Goal: Information Seeking & Learning: Understand process/instructions

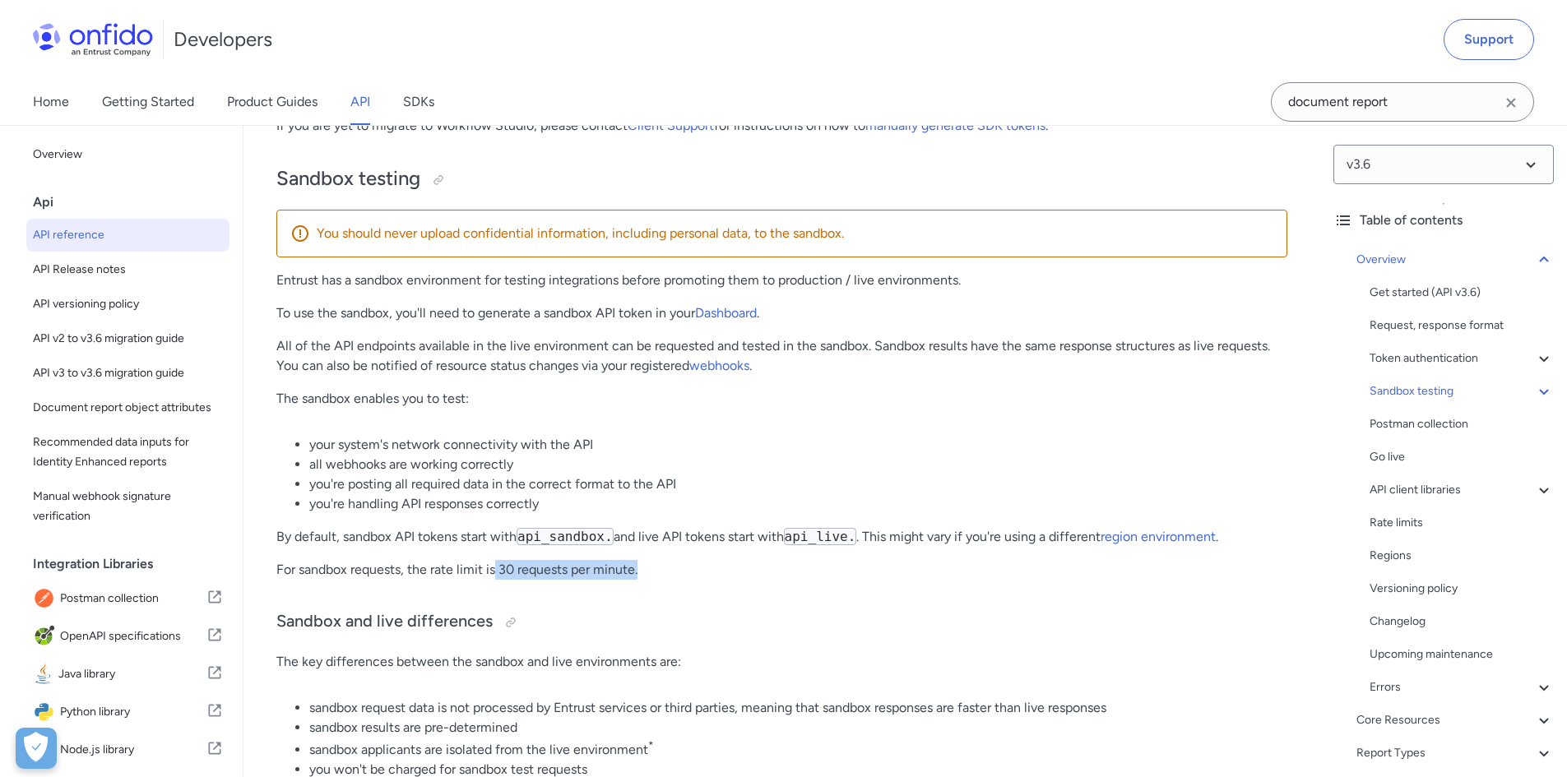
drag, startPoint x: 510, startPoint y: 587, endPoint x: 687, endPoint y: 580, distance: 177.0
click at [687, 580] on p "For sandbox requests, the rate limit is 30 requests per minute." at bounding box center [781, 570] width 1011 height 20
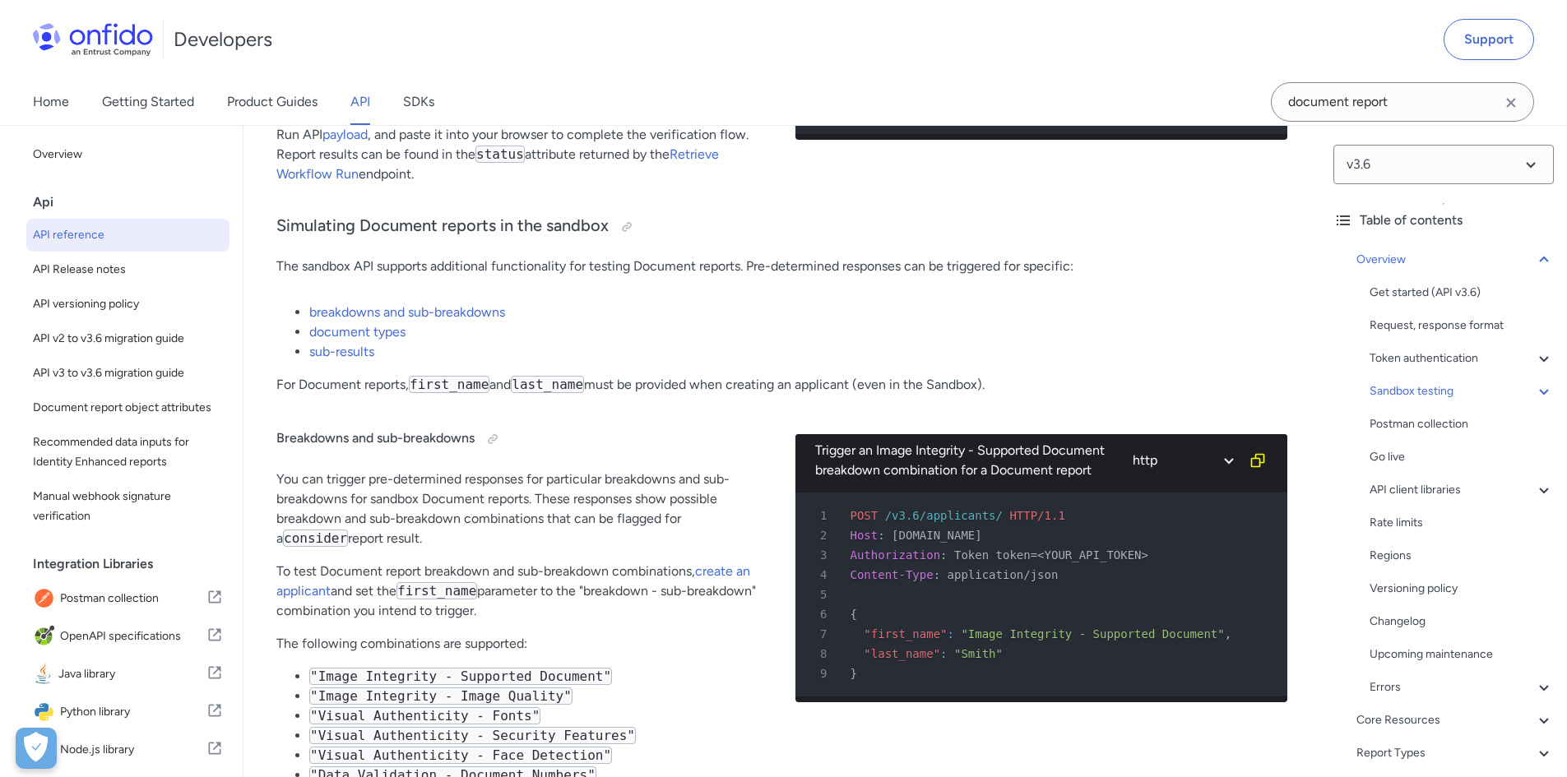
scroll to position [3978, 0]
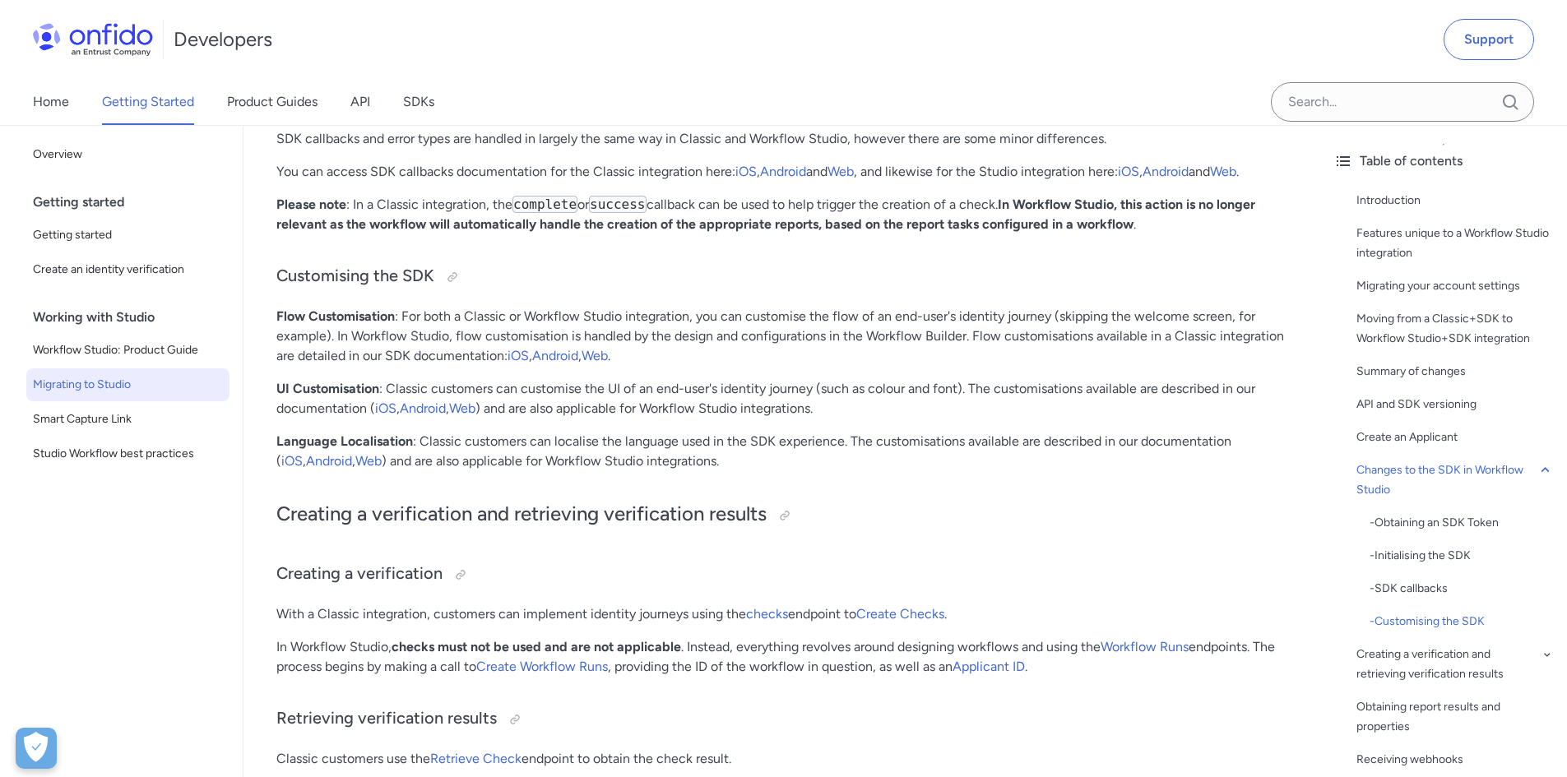
click at [689, 437] on p "Language Localisation : Classic customers can localise the language used in the…" at bounding box center [781, 451] width 1011 height 39
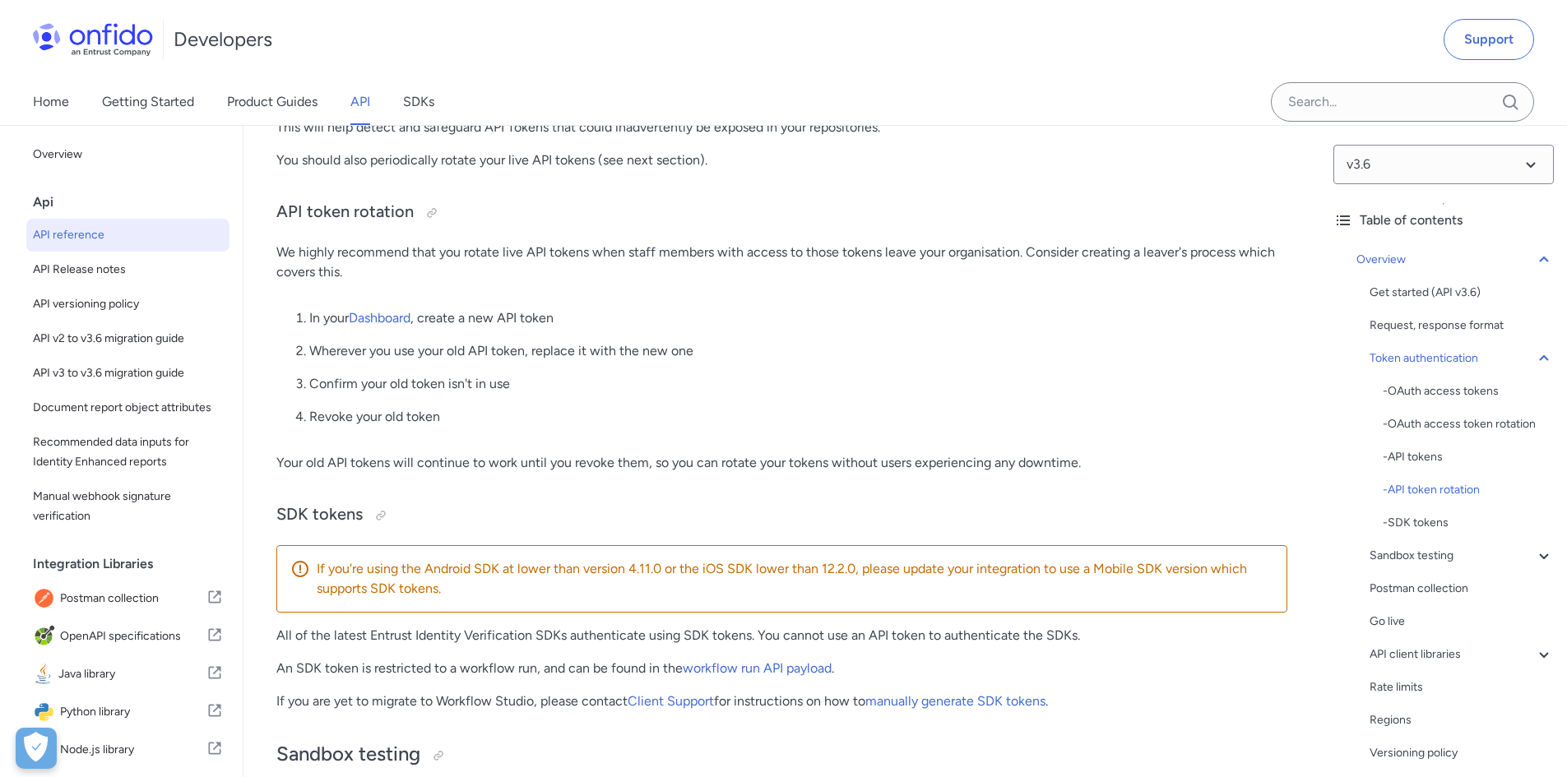
click at [631, 674] on p "An SDK token is restricted to a workflow run, and can be found in the workflow …" at bounding box center [781, 669] width 1011 height 20
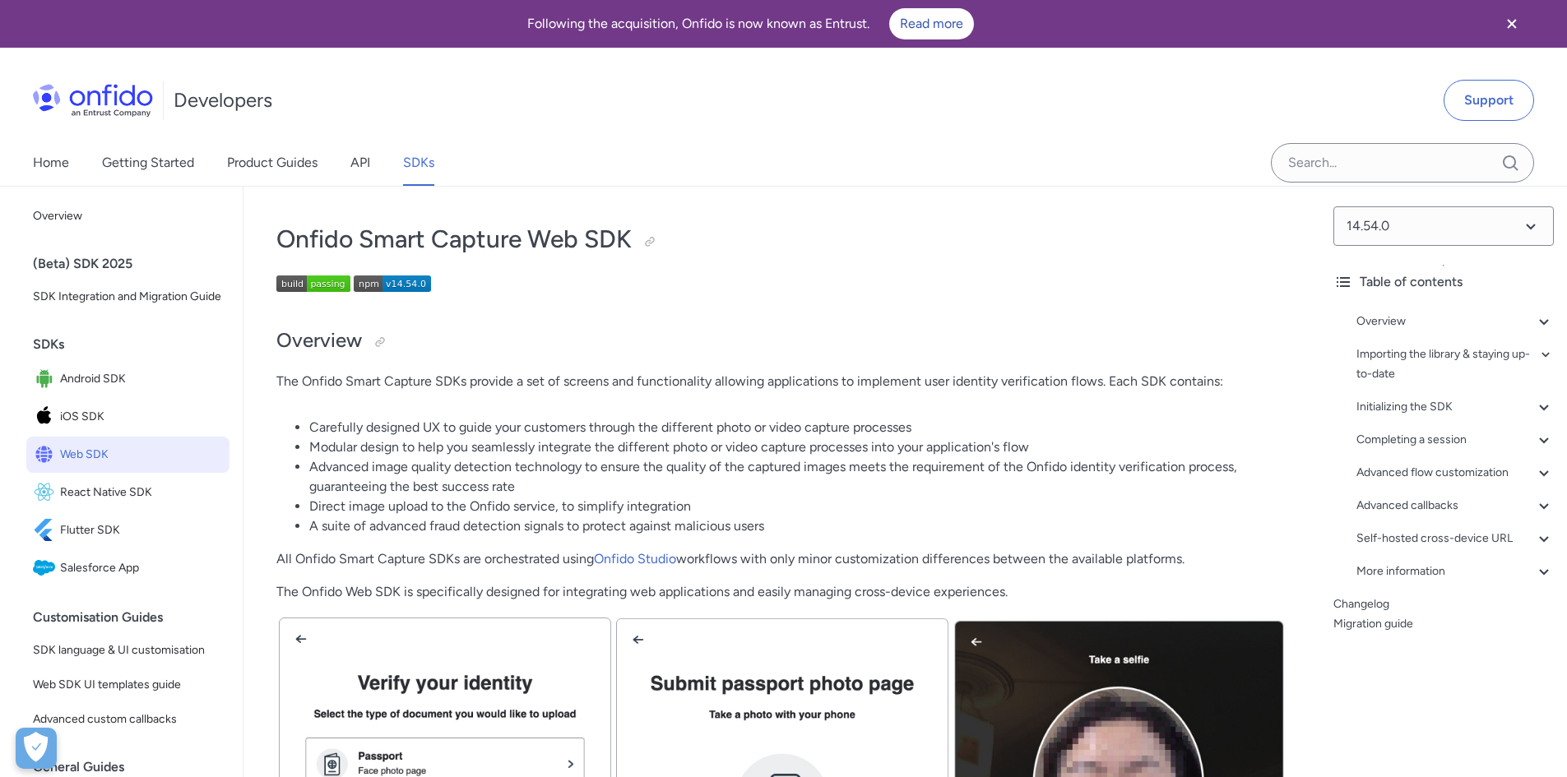
click at [588, 468] on li "Advanced image quality detection technology to ensure the quality of the captur…" at bounding box center [798, 476] width 978 height 39
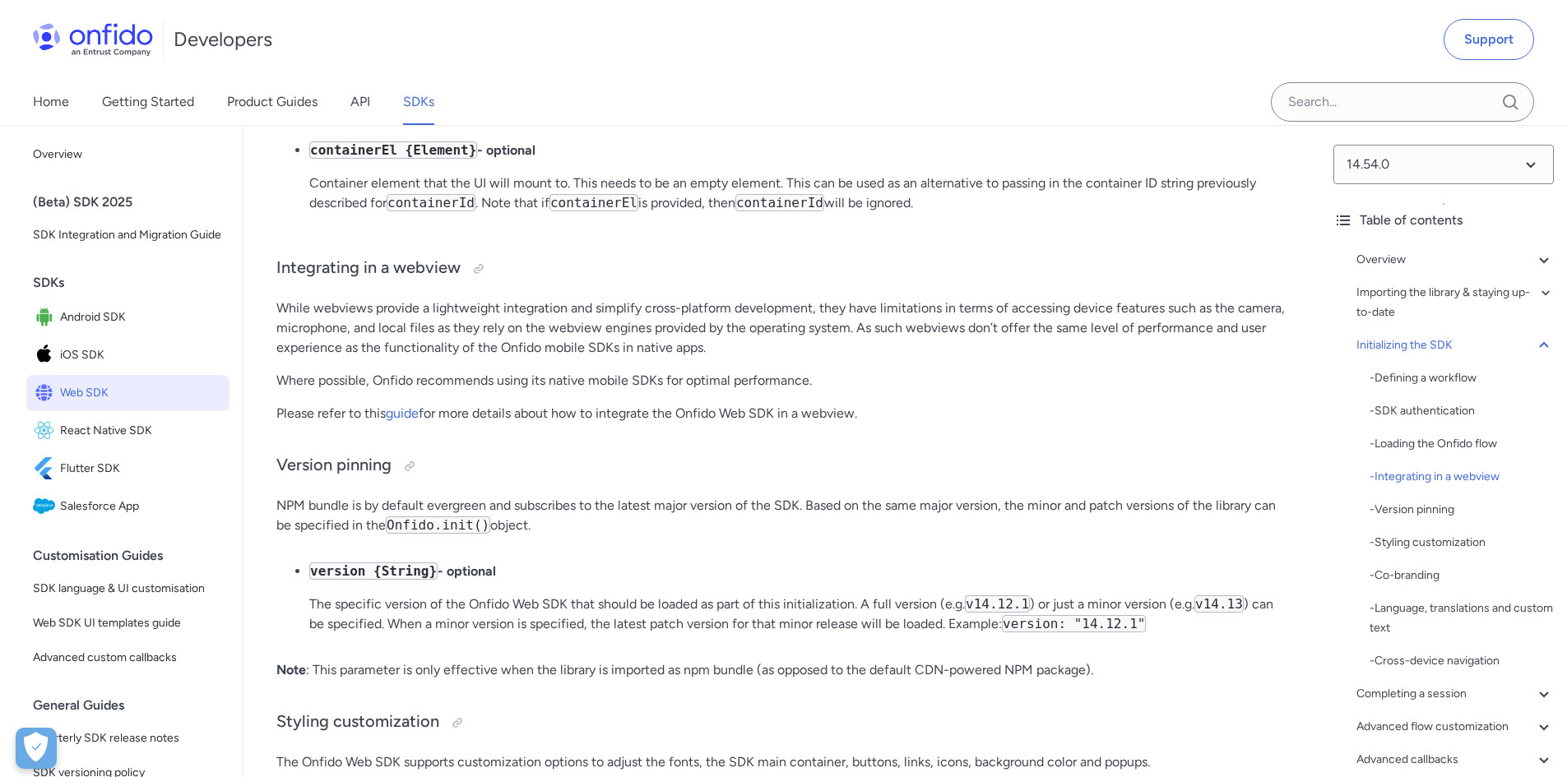
scroll to position [4527, 0]
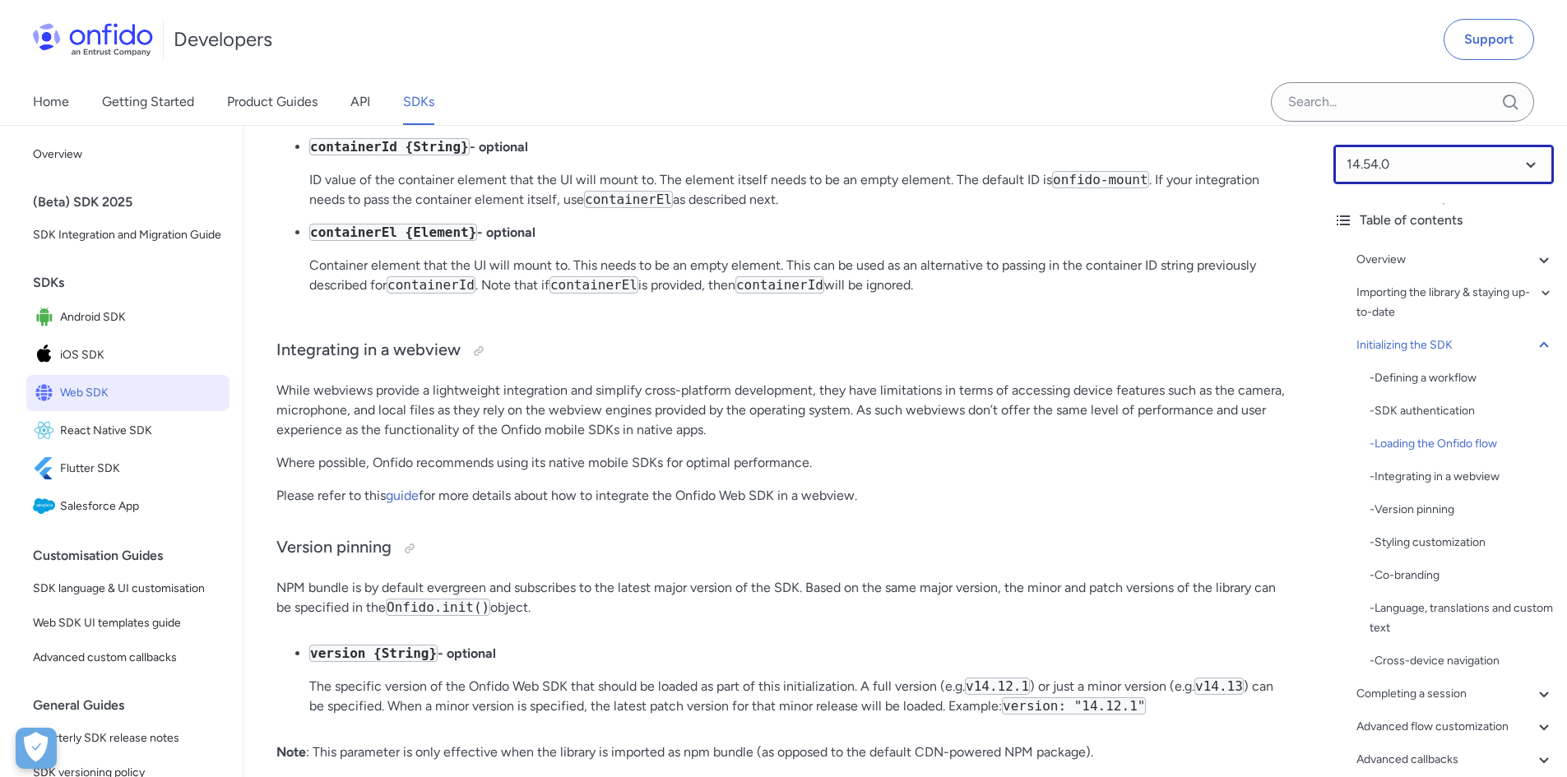
click at [1473, 176] on select at bounding box center [1443, 164] width 220 height 39
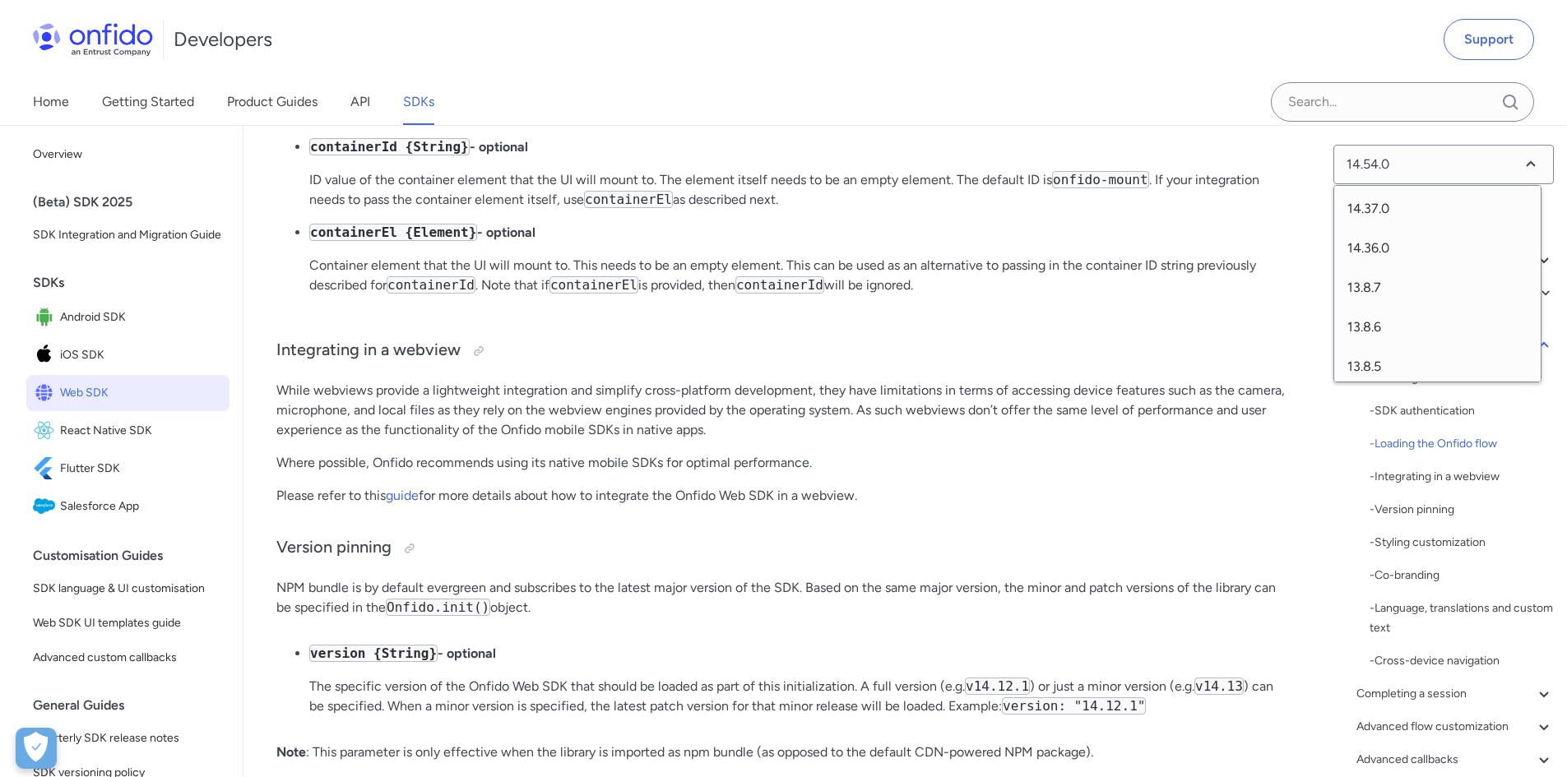
scroll to position [905, 0]
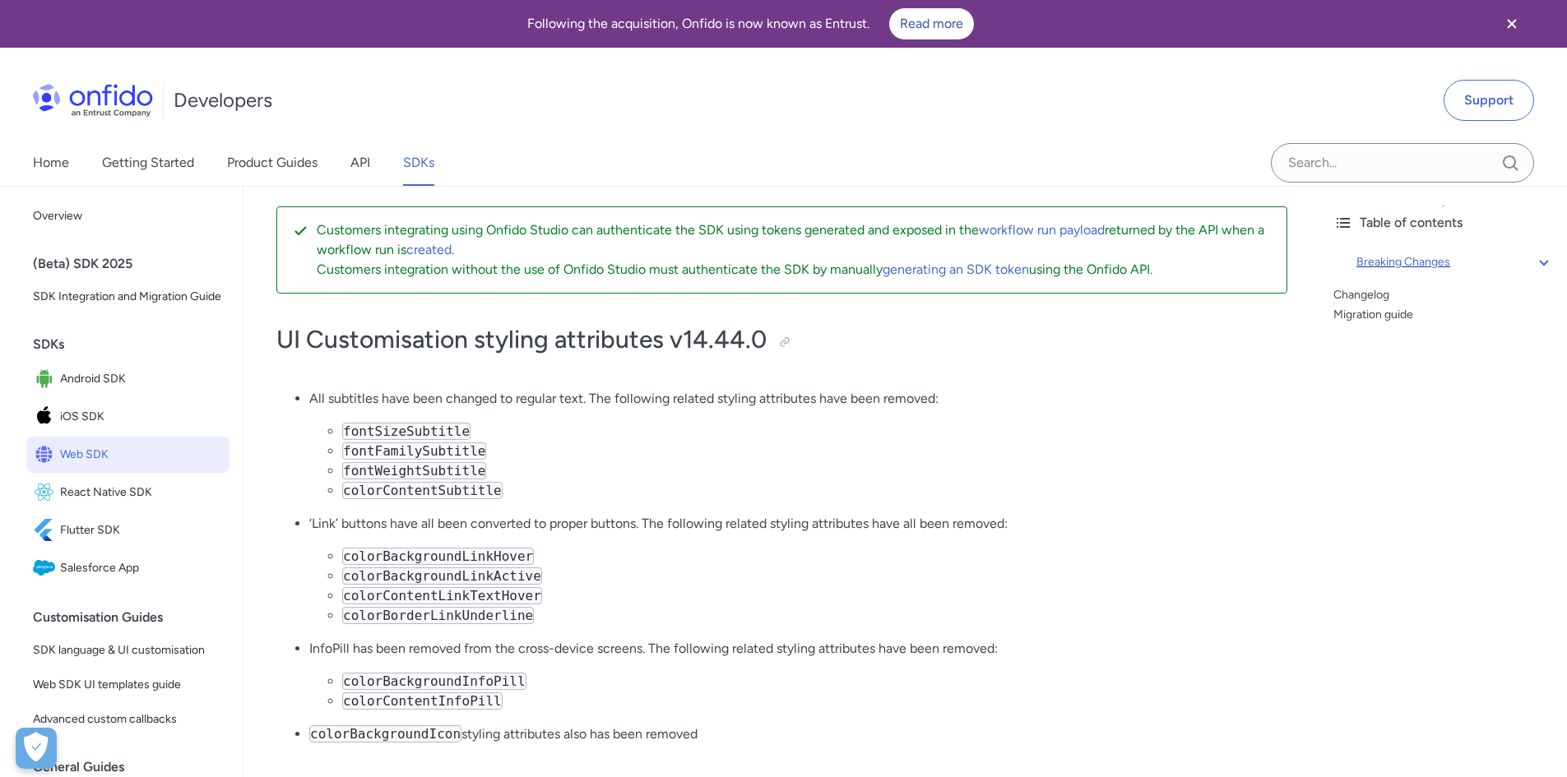
click at [1513, 261] on div "Breaking Changes" at bounding box center [1454, 262] width 197 height 20
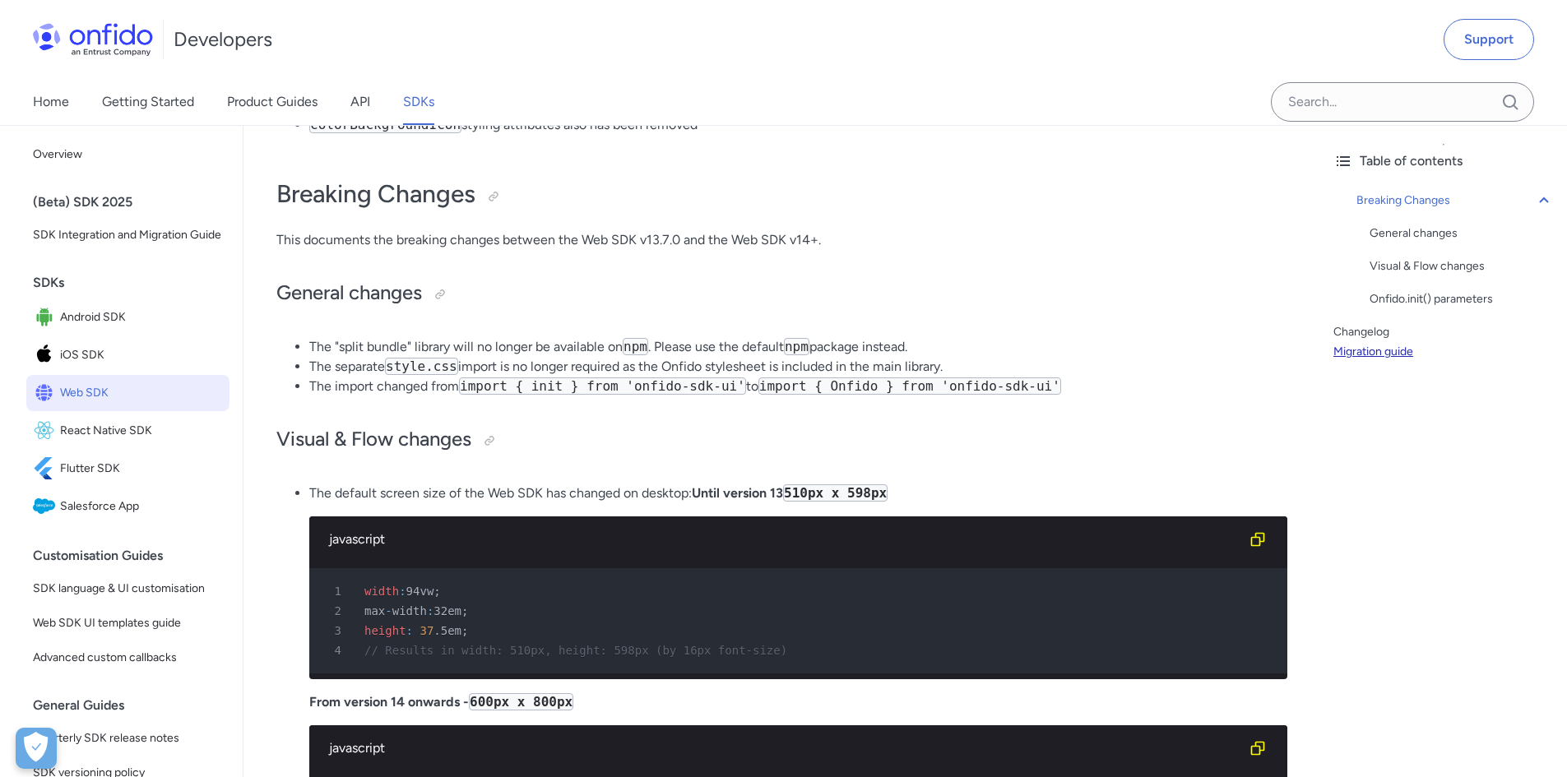
click at [1377, 351] on link "Migration guide" at bounding box center [1443, 352] width 220 height 20
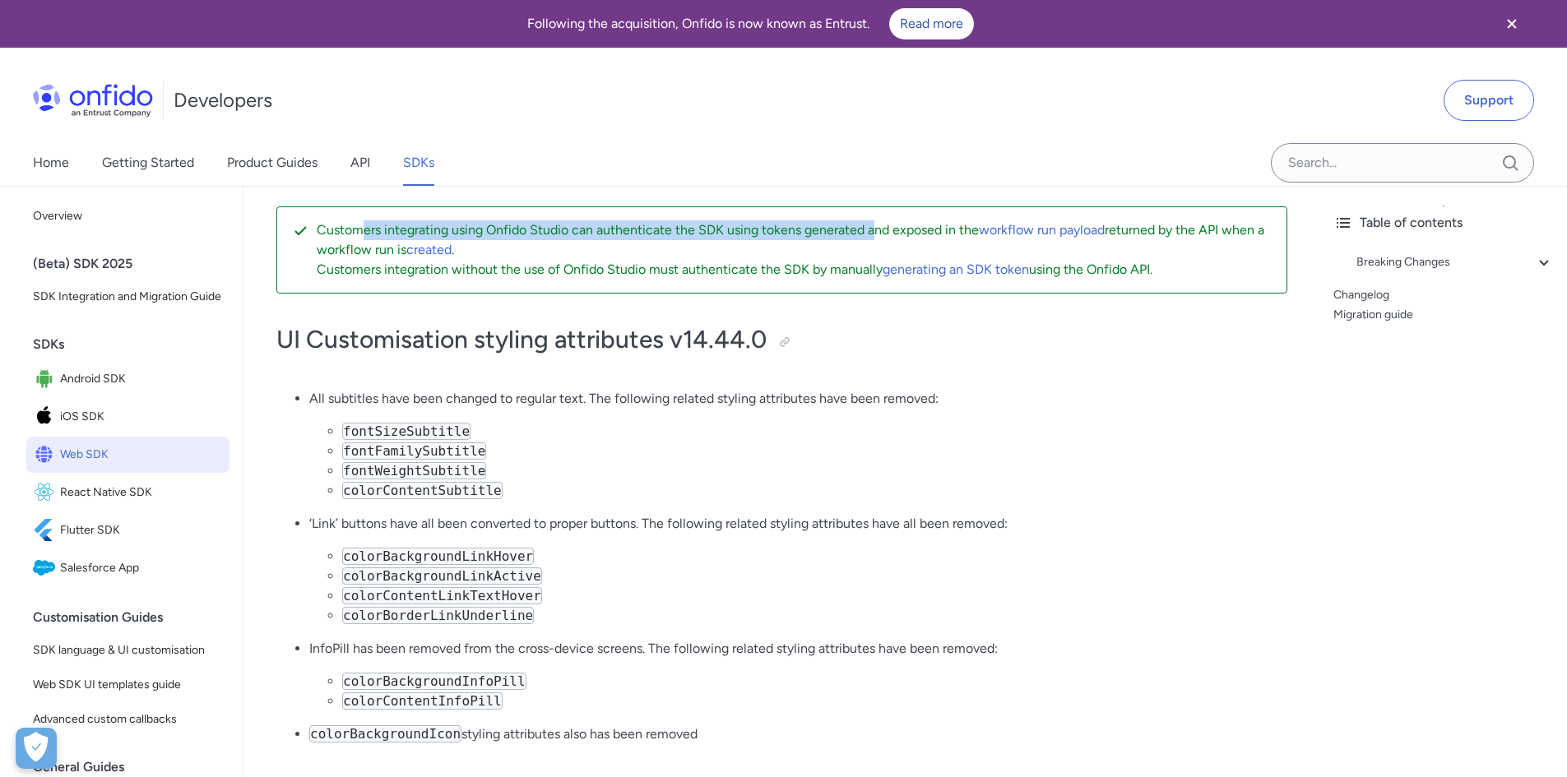
drag, startPoint x: 362, startPoint y: 231, endPoint x: 878, endPoint y: 224, distance: 516.5
click at [878, 224] on p "Customers integrating using Onfido Studio can authenticate the SDK using tokens…" at bounding box center [795, 239] width 956 height 39
click at [911, 224] on p "Customers integrating using Onfido Studio can authenticate the SDK using tokens…" at bounding box center [795, 239] width 956 height 39
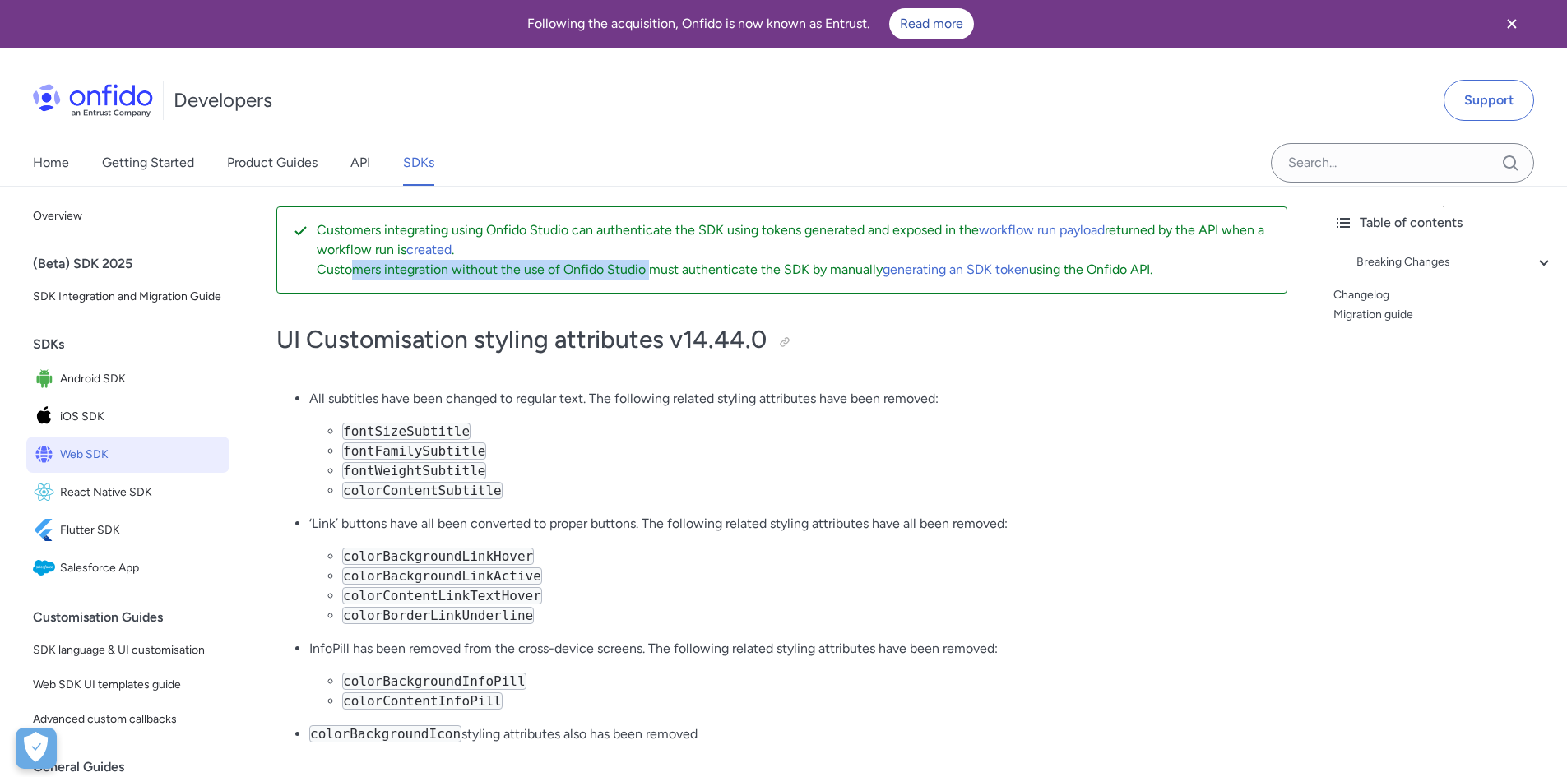
drag, startPoint x: 381, startPoint y: 263, endPoint x: 663, endPoint y: 262, distance: 282.1
click at [656, 262] on p "Customers integration without the use of Onfido Studio must authenticate the SD…" at bounding box center [795, 270] width 956 height 20
click at [679, 262] on p "Customers integration without the use of Onfido Studio must authenticate the SD…" at bounding box center [795, 270] width 956 height 20
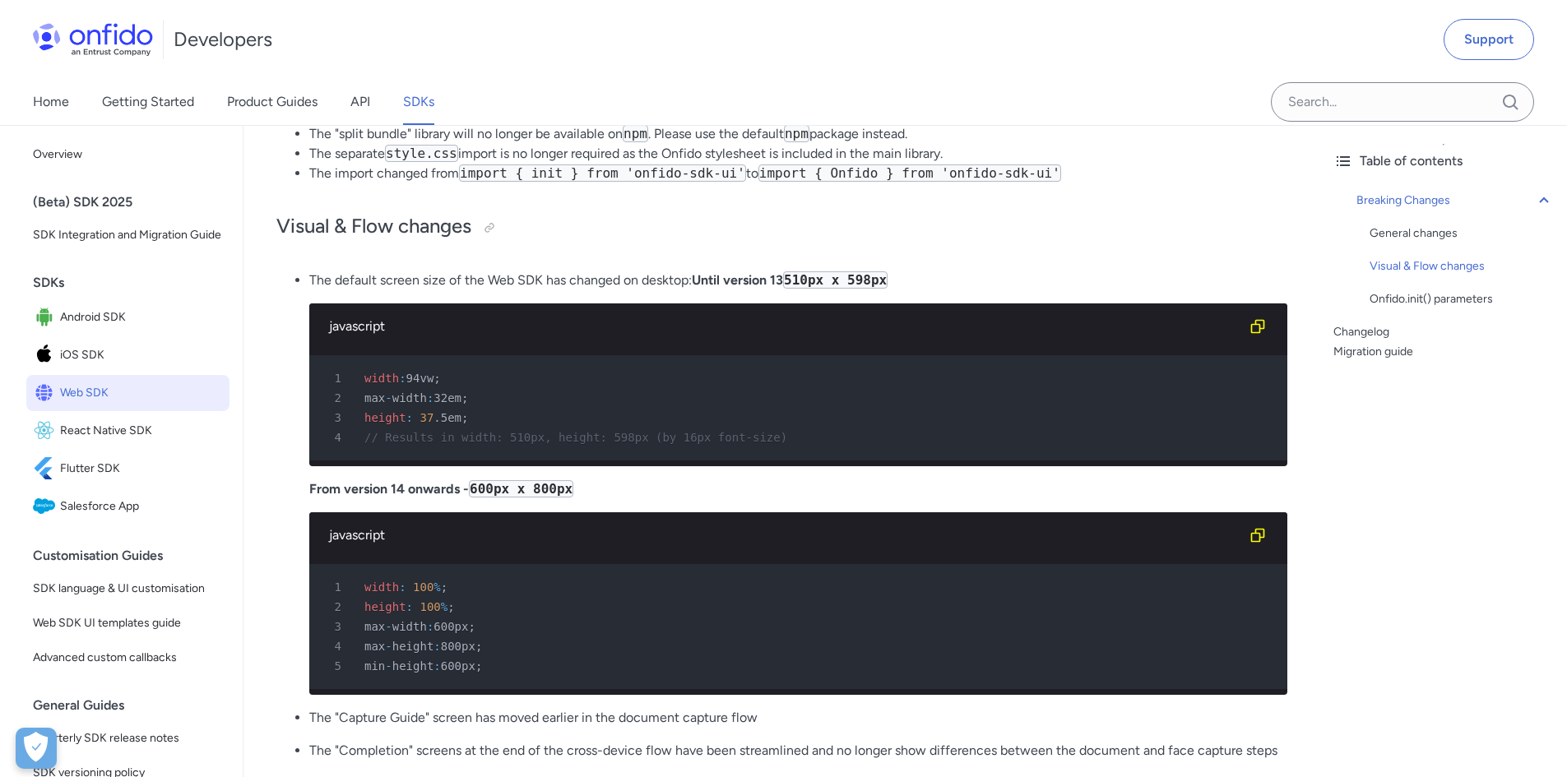
scroll to position [905, 0]
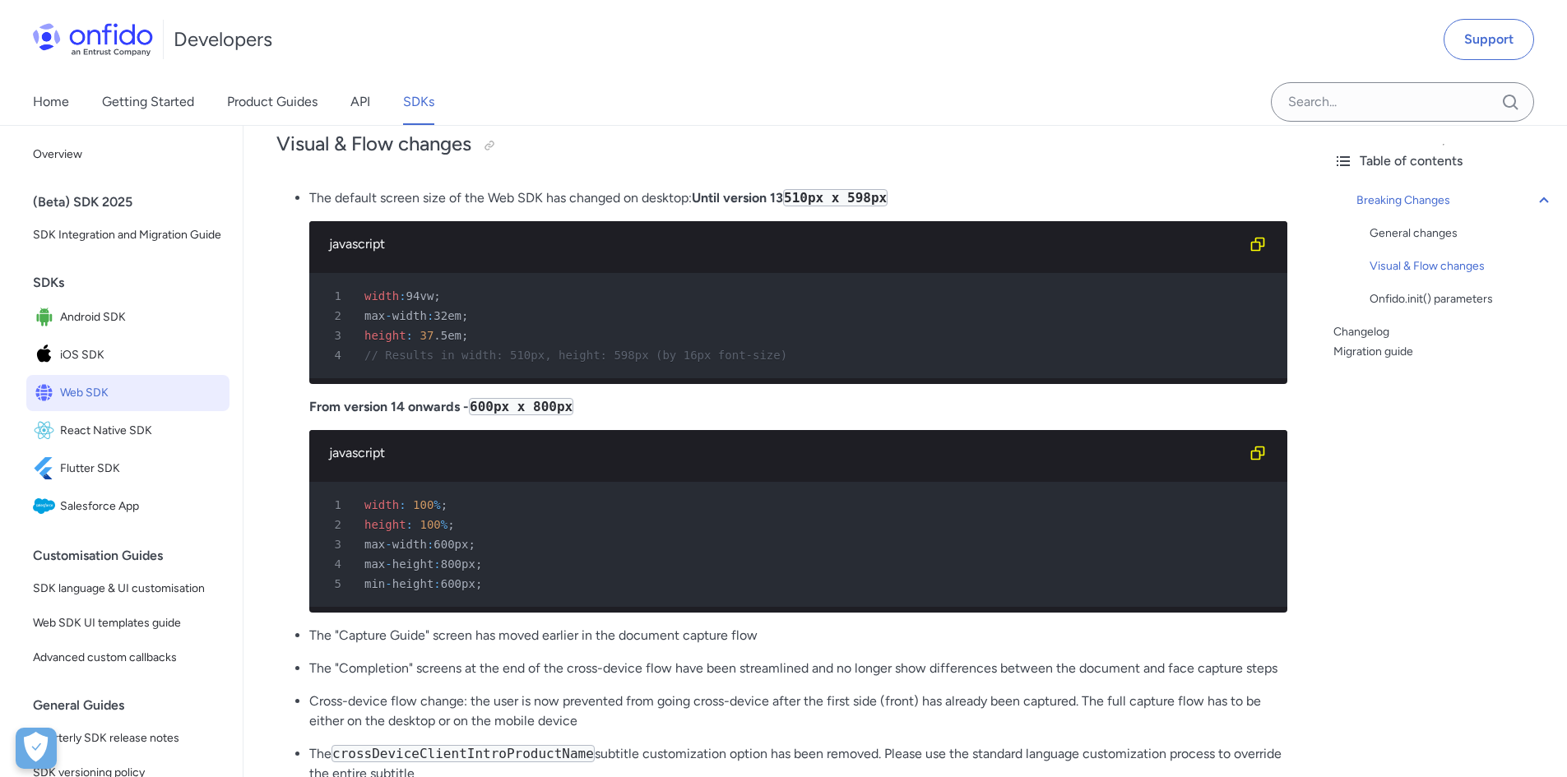
click at [971, 402] on li "The default screen size of the Web SDK has changed on desktop: Until version 13…" at bounding box center [798, 400] width 978 height 424
click at [1127, 195] on p "The default screen size of the Web SDK has changed on desktop: Until version 13…" at bounding box center [798, 198] width 978 height 20
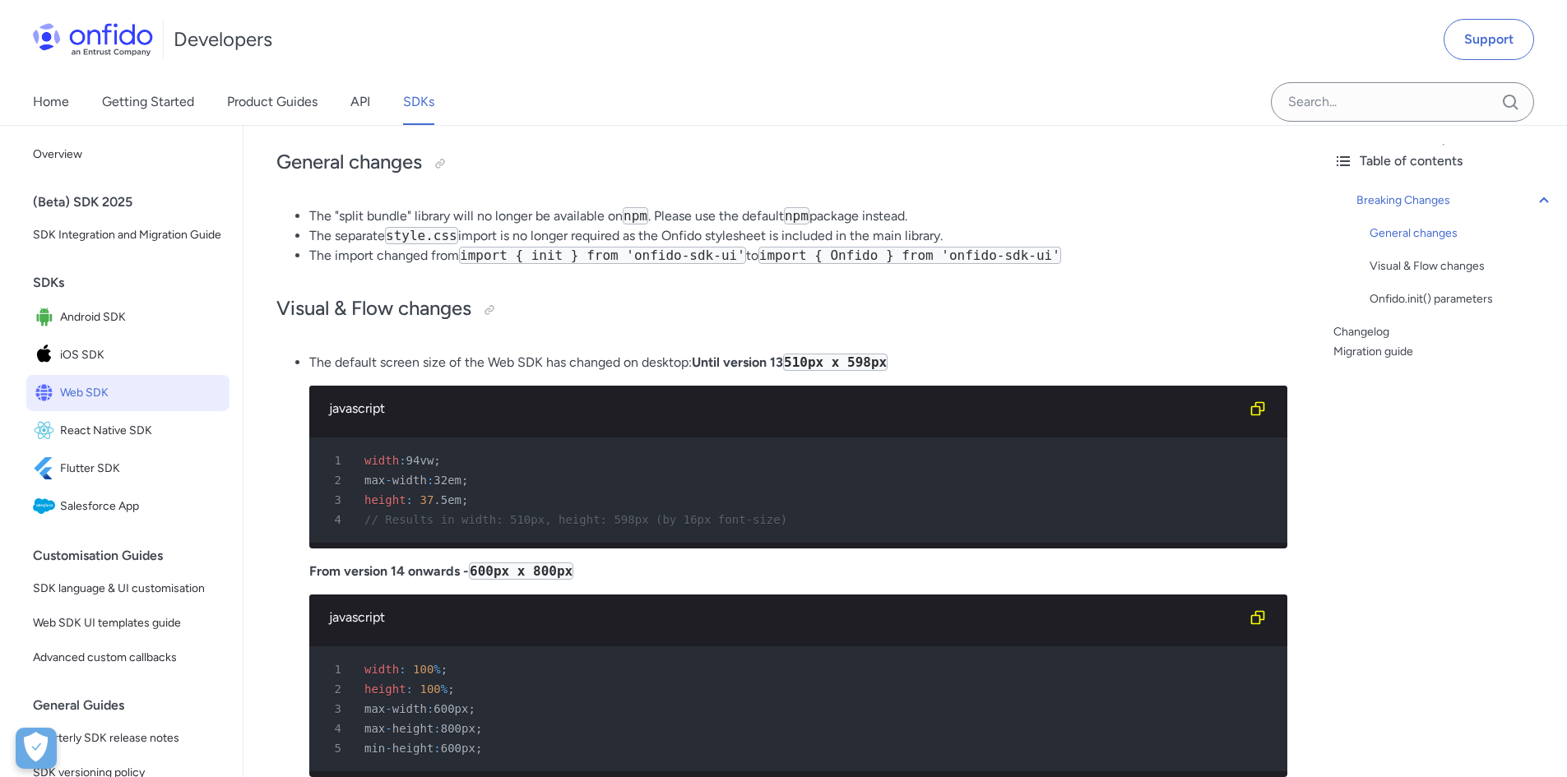
click at [849, 364] on code "510px x 598px" at bounding box center [835, 362] width 104 height 17
copy code "598px"
click at [736, 299] on h2 "Visual & Flow changes" at bounding box center [781, 309] width 1011 height 28
